Goal: Task Accomplishment & Management: Complete application form

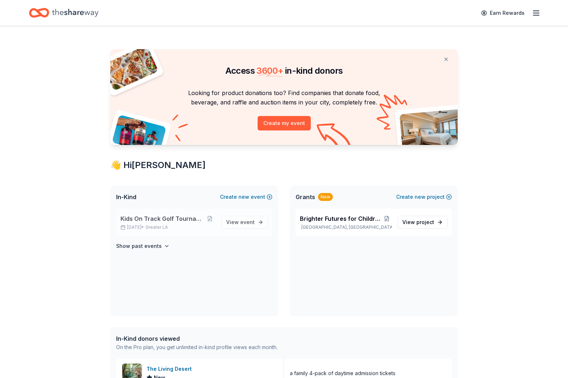
drag, startPoint x: 239, startPoint y: 223, endPoint x: 211, endPoint y: 225, distance: 28.2
click at [239, 223] on span "View event" at bounding box center [240, 222] width 29 height 9
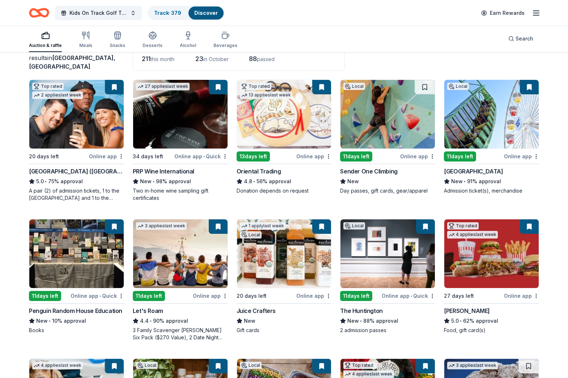
scroll to position [132, 0]
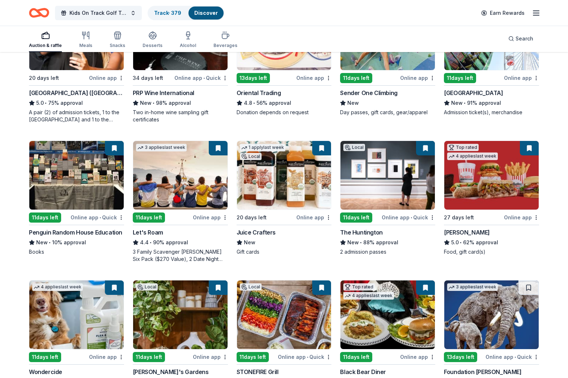
click at [174, 176] on img at bounding box center [180, 175] width 94 height 69
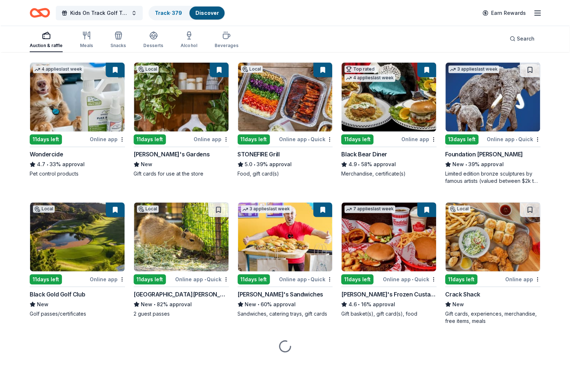
scroll to position [351, 0]
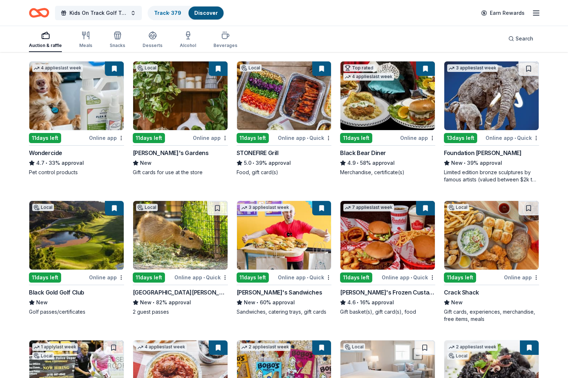
click at [201, 109] on img at bounding box center [180, 95] width 94 height 69
click at [489, 239] on img at bounding box center [491, 235] width 94 height 69
click at [531, 207] on button at bounding box center [530, 208] width 20 height 14
click at [531, 207] on button at bounding box center [530, 208] width 19 height 14
click at [502, 240] on img at bounding box center [493, 235] width 95 height 69
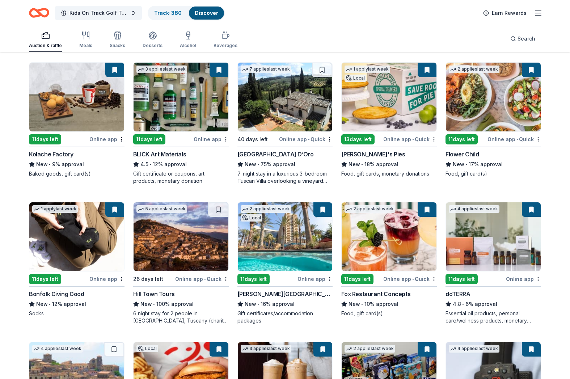
scroll to position [1320, 0]
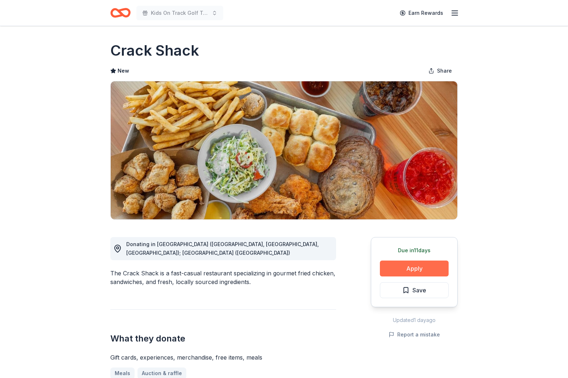
click at [414, 267] on button "Apply" at bounding box center [414, 269] width 69 height 16
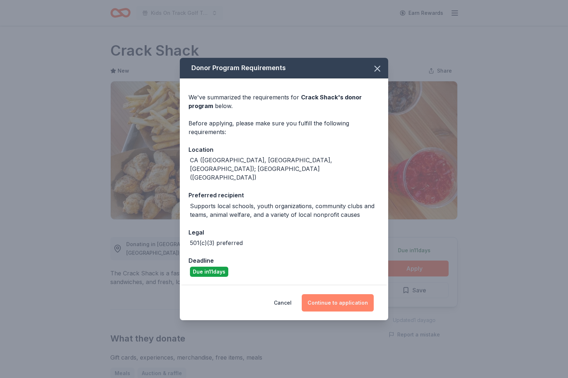
click at [339, 294] on button "Continue to application" at bounding box center [338, 302] width 72 height 17
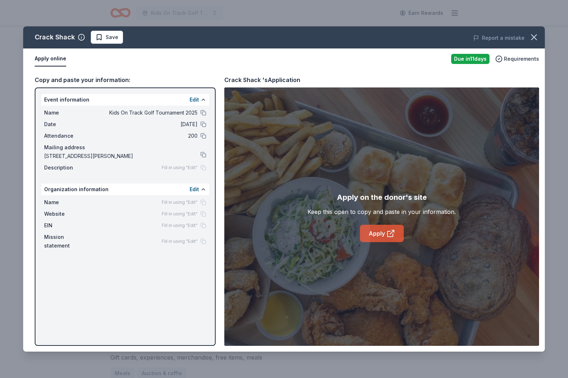
click at [382, 232] on link "Apply" at bounding box center [382, 233] width 44 height 17
click at [391, 214] on div "Keep this open to copy and paste in your information." at bounding box center [381, 212] width 148 height 9
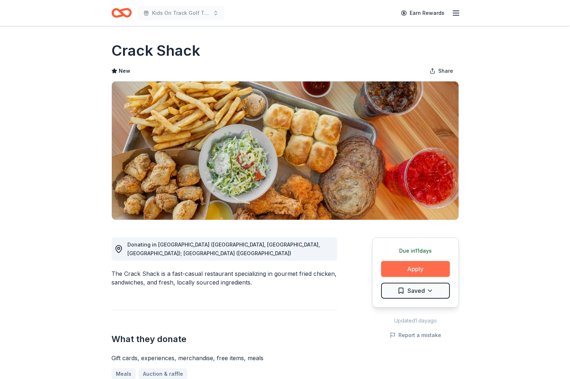
click at [437, 267] on button "Apply" at bounding box center [415, 269] width 69 height 16
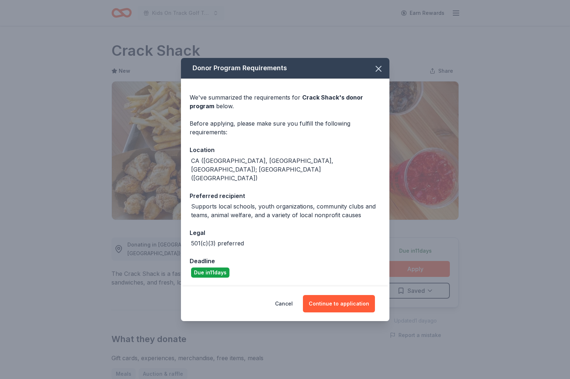
click at [377, 293] on div "Cancel Continue to application" at bounding box center [285, 303] width 208 height 35
click at [378, 74] on icon "button" at bounding box center [378, 69] width 10 height 10
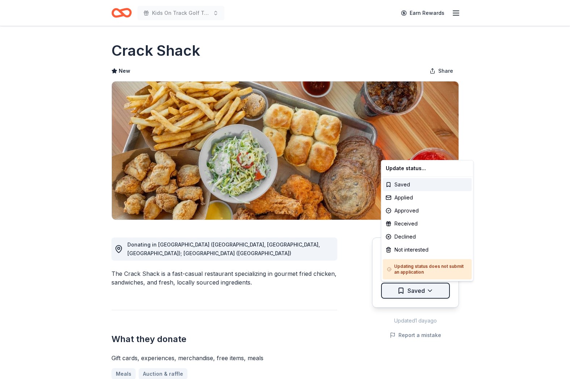
click at [433, 290] on html "Kids On Track Golf Tournament 2025 Earn Rewards Due [DATE] Share Crack Shack Ne…" at bounding box center [285, 189] width 570 height 379
click at [407, 197] on div "Applied" at bounding box center [427, 197] width 89 height 13
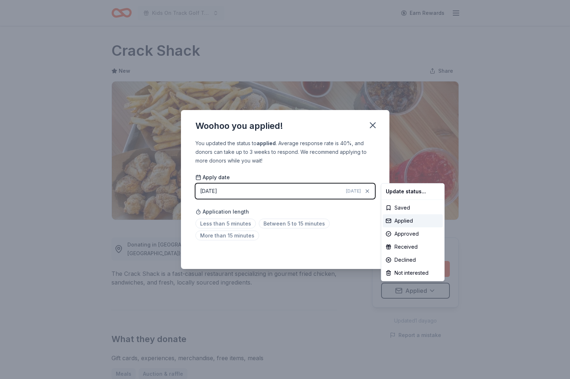
click at [223, 223] on html "Kids On Track Golf Tournament 2025 Earn Rewards Due in 11 days Share Crack Shac…" at bounding box center [285, 189] width 570 height 379
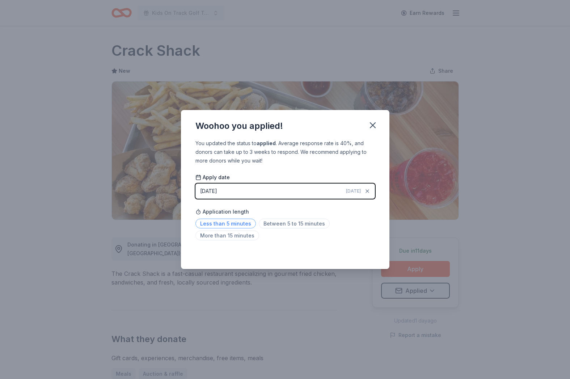
click at [237, 225] on span "Less than 5 minutes" at bounding box center [225, 223] width 60 height 10
click at [374, 127] on icon "button" at bounding box center [372, 125] width 5 height 5
